Goal: Task Accomplishment & Management: Use online tool/utility

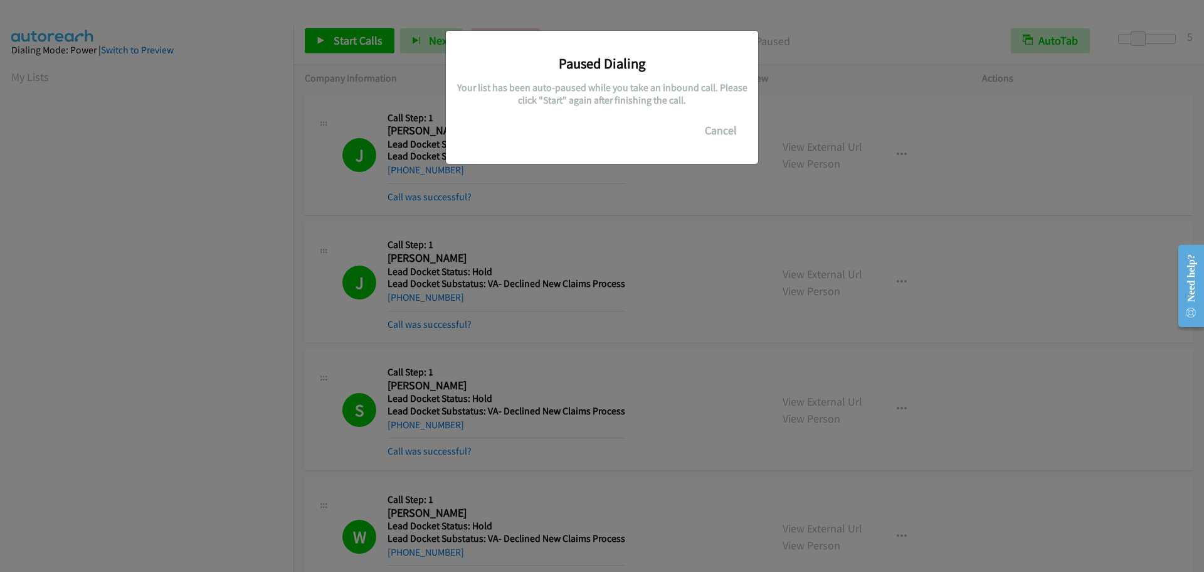
scroll to position [132, 0]
click at [732, 129] on button "Cancel" at bounding box center [721, 130] width 56 height 25
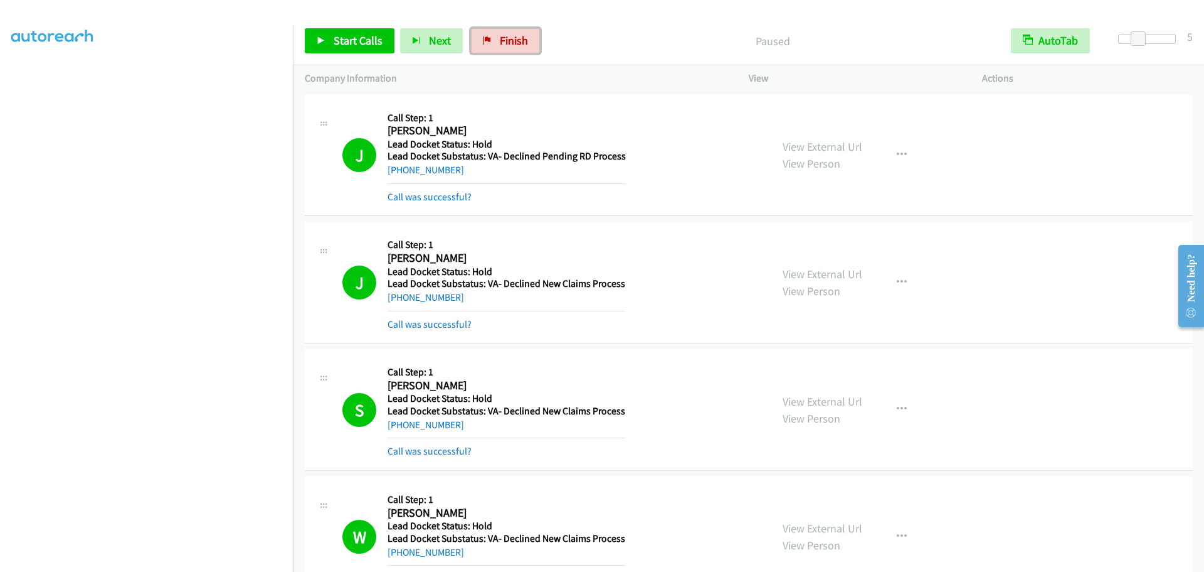
drag, startPoint x: 475, startPoint y: 44, endPoint x: 663, endPoint y: 52, distance: 188.4
click at [475, 44] on link "Finish" at bounding box center [505, 40] width 69 height 25
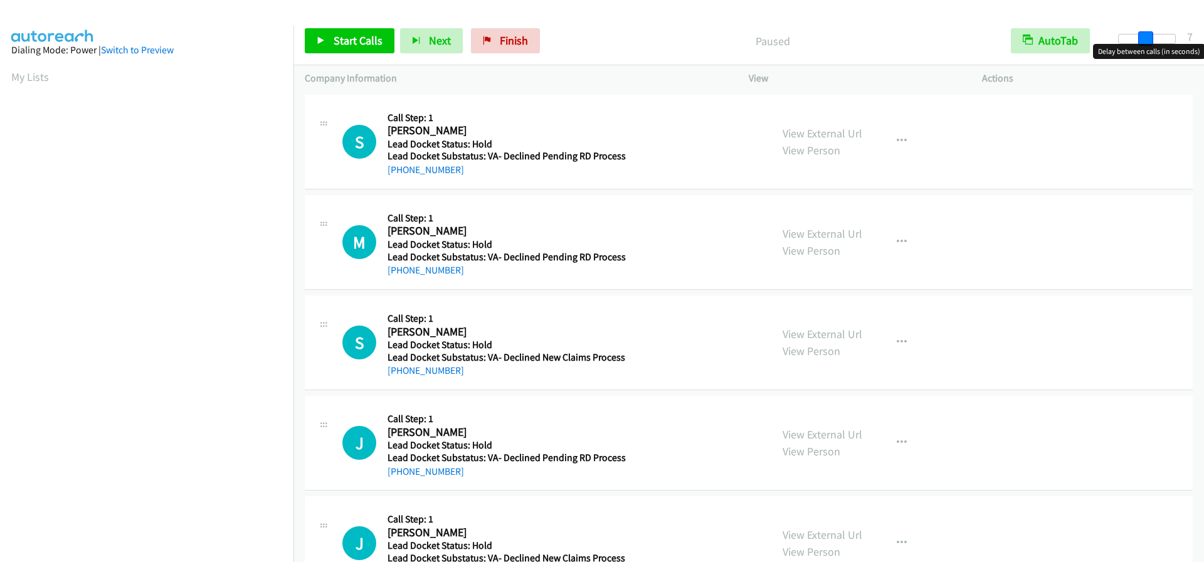
click at [1144, 39] on div at bounding box center [1148, 39] width 58 height 10
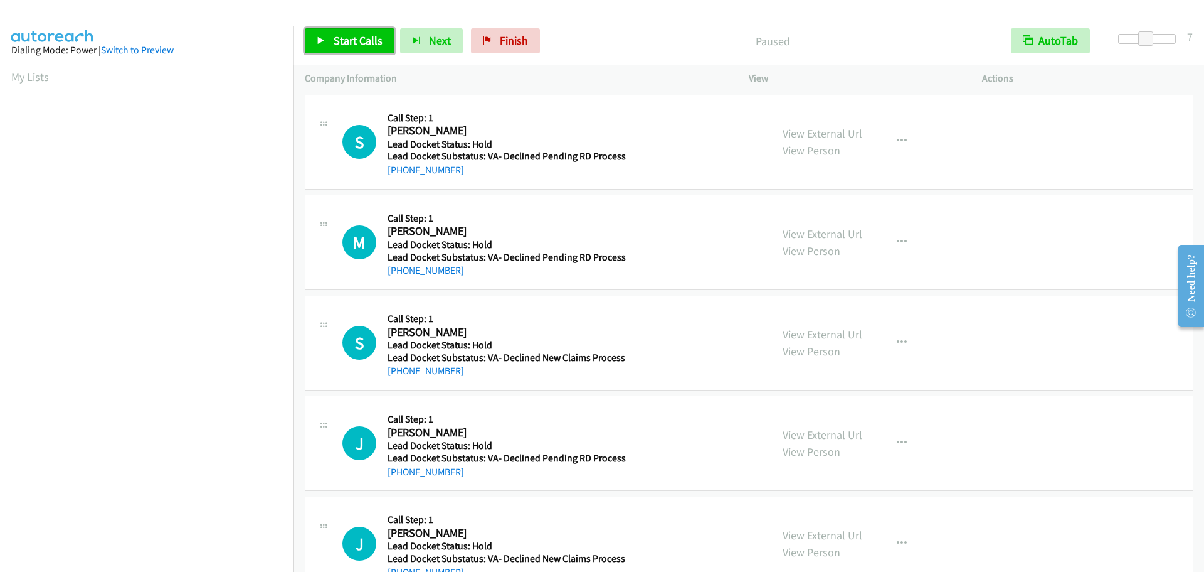
click at [356, 43] on span "Start Calls" at bounding box center [358, 40] width 49 height 14
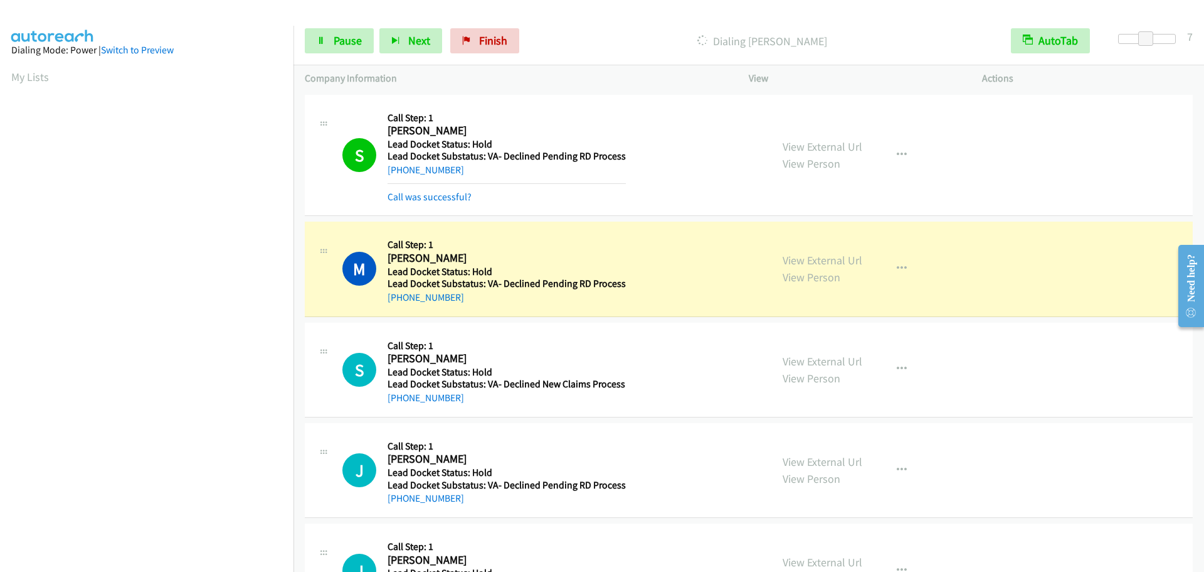
scroll to position [132, 0]
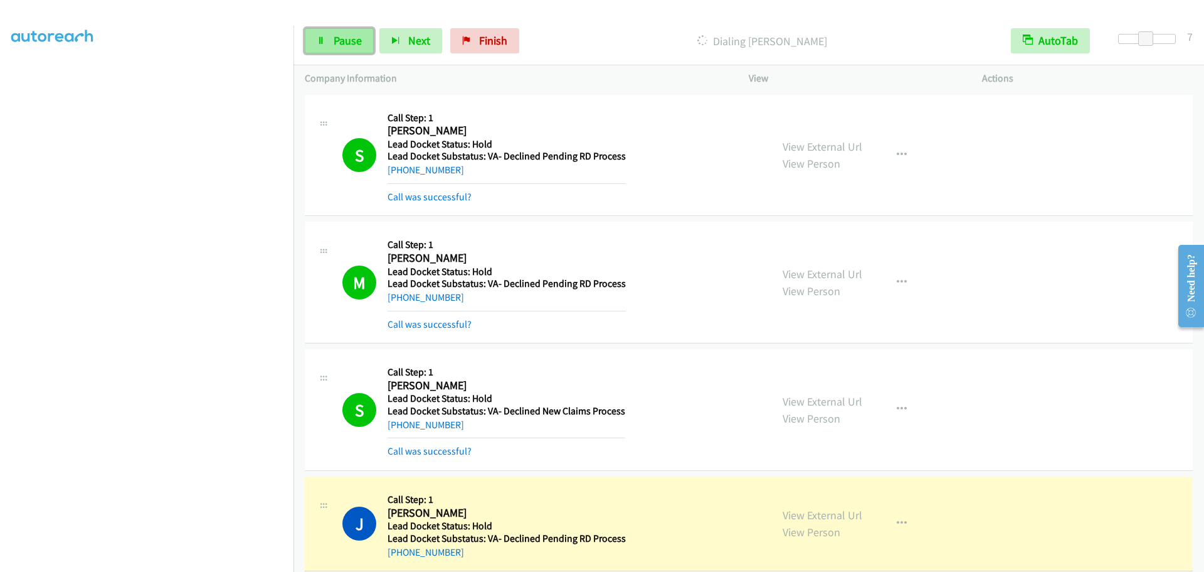
click at [353, 43] on span "Pause" at bounding box center [348, 40] width 28 height 14
